Goal: Task Accomplishment & Management: Complete application form

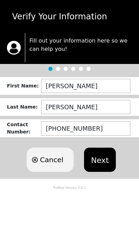
click at [101, 158] on button "Next" at bounding box center [99, 160] width 31 height 24
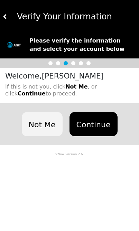
click at [96, 122] on button "Continue" at bounding box center [94, 124] width 48 height 24
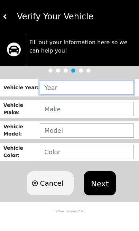
click at [102, 89] on input "text" at bounding box center [87, 88] width 94 height 14
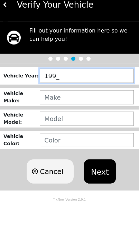
type input "1994"
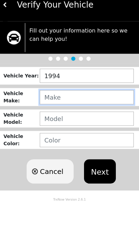
click at [91, 102] on input "text" at bounding box center [87, 109] width 94 height 14
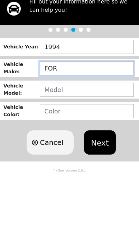
type input "FORD"
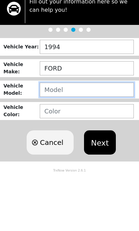
click at [95, 124] on input "text" at bounding box center [87, 131] width 94 height 14
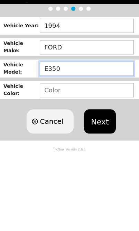
type input "E350"
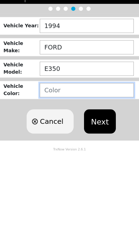
click at [100, 145] on input "text" at bounding box center [87, 152] width 94 height 14
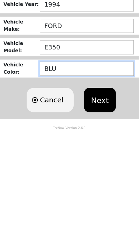
type input "BLUE"
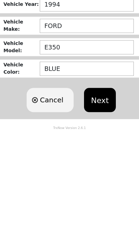
click at [98, 171] on button "Next" at bounding box center [99, 183] width 31 height 24
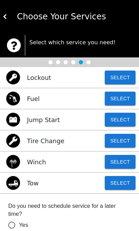
click at [118, 122] on button "Select" at bounding box center [120, 120] width 31 height 14
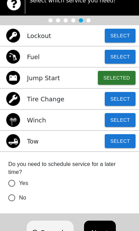
scroll to position [42, 0]
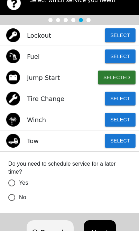
click at [14, 199] on input "No" at bounding box center [11, 197] width 15 height 15
radio input "false"
click at [102, 231] on button "Next" at bounding box center [99, 232] width 31 height 24
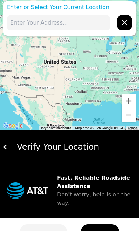
scroll to position [0, 0]
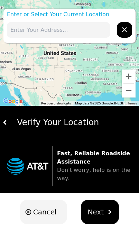
click at [80, 33] on input "text" at bounding box center [58, 30] width 103 height 16
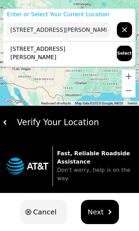
click at [98, 213] on span "Next" at bounding box center [96, 212] width 16 height 10
click at [97, 209] on span "Next" at bounding box center [96, 212] width 16 height 10
click at [110, 211] on img "hidden" at bounding box center [109, 212] width 5 height 5
click at [79, 61] on p "[STREET_ADDRESS][PERSON_NAME]" at bounding box center [58, 53] width 103 height 17
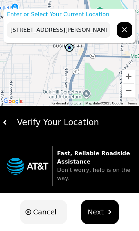
click at [28, 33] on input "[STREET_ADDRESS][PERSON_NAME]" at bounding box center [58, 30] width 103 height 16
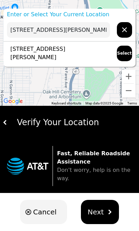
click at [102, 31] on input "[STREET_ADDRESS][PERSON_NAME]" at bounding box center [58, 30] width 103 height 16
type input "[STREET_ADDRESS][PERSON_NAME]"
click at [101, 207] on span "Next" at bounding box center [96, 212] width 16 height 10
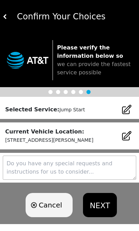
click at [101, 205] on button "NEXT" at bounding box center [100, 205] width 34 height 24
